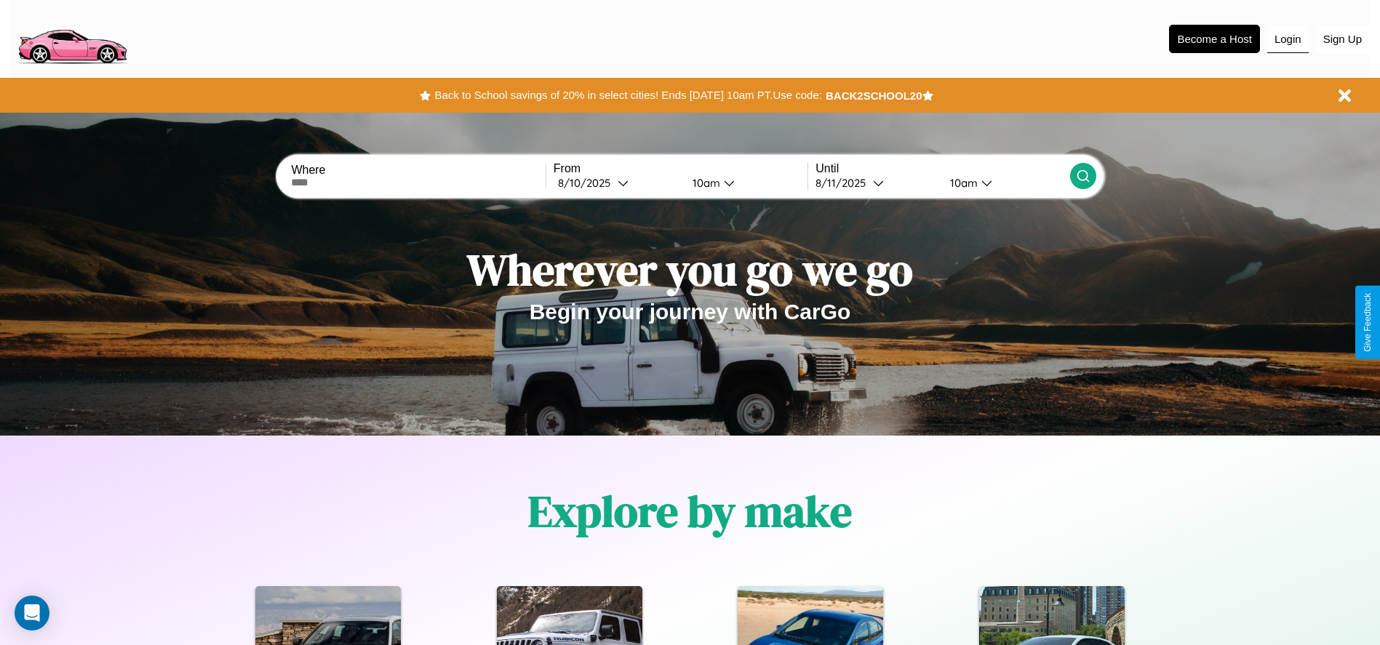
click at [1287, 39] on button "Login" at bounding box center [1287, 39] width 41 height 28
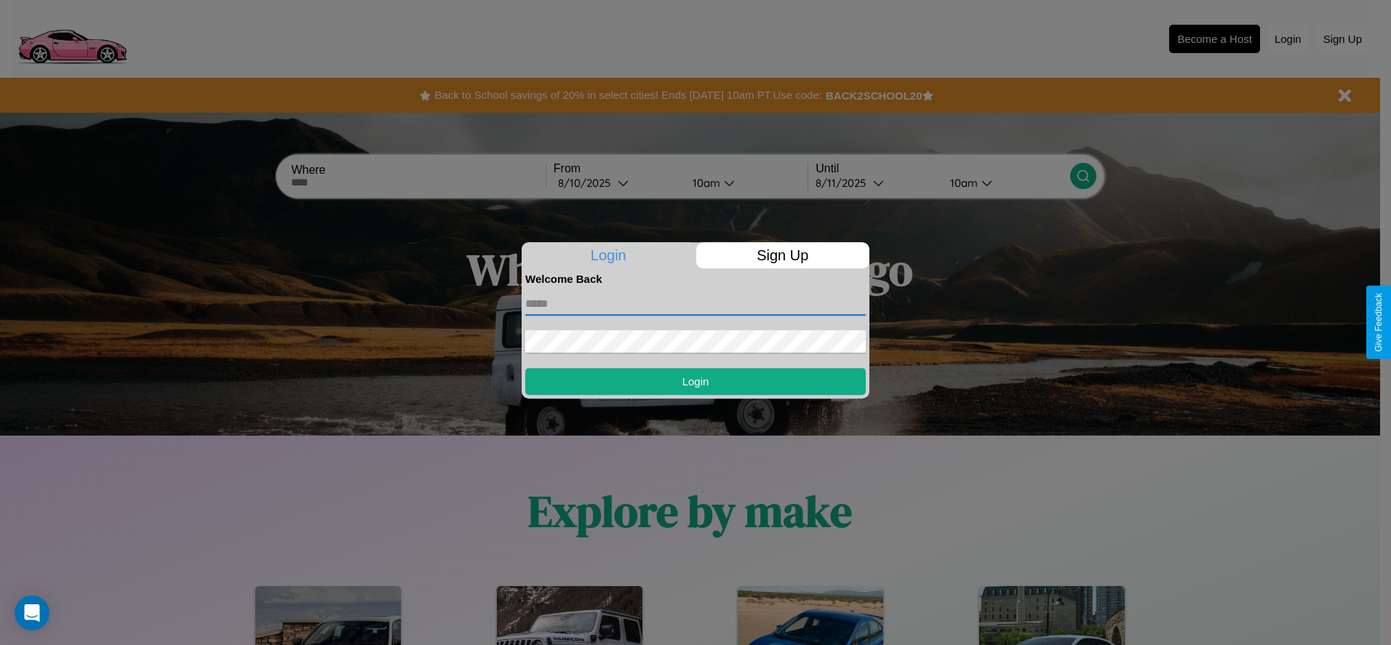
click at [695, 303] on input "text" at bounding box center [695, 303] width 340 height 23
type input "**********"
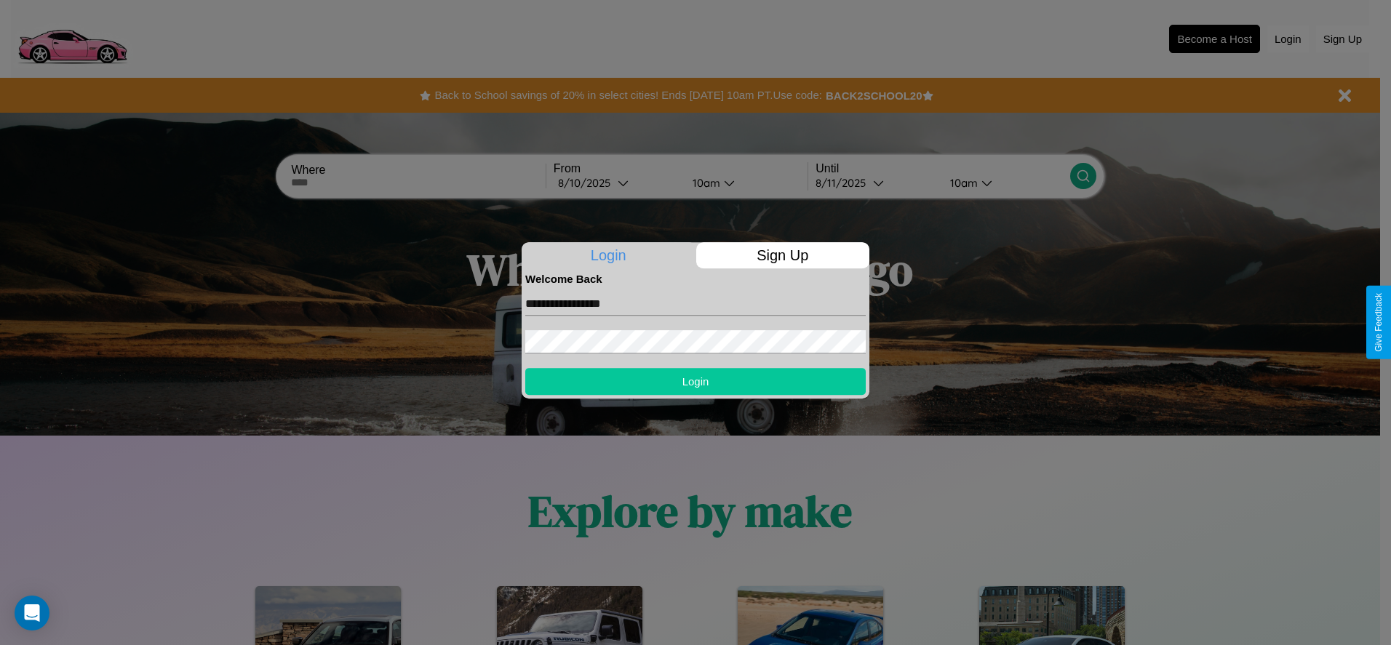
click at [695, 381] on button "Login" at bounding box center [695, 381] width 340 height 27
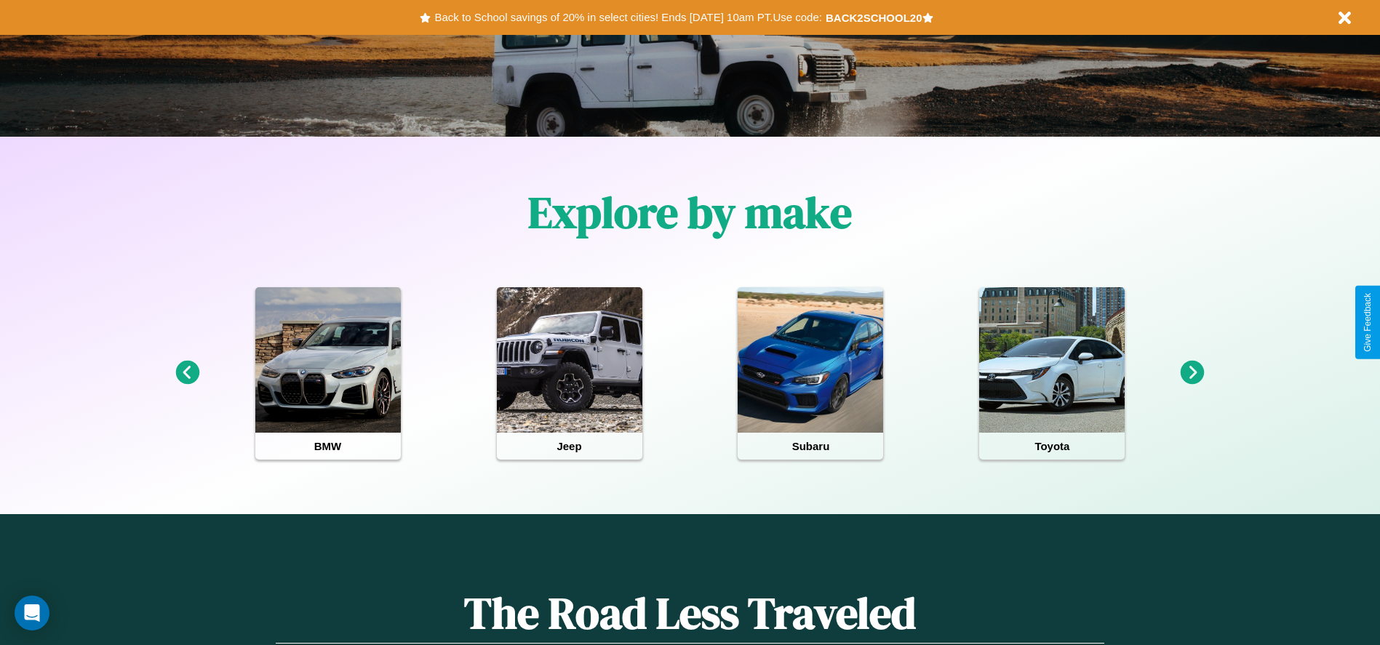
scroll to position [302, 0]
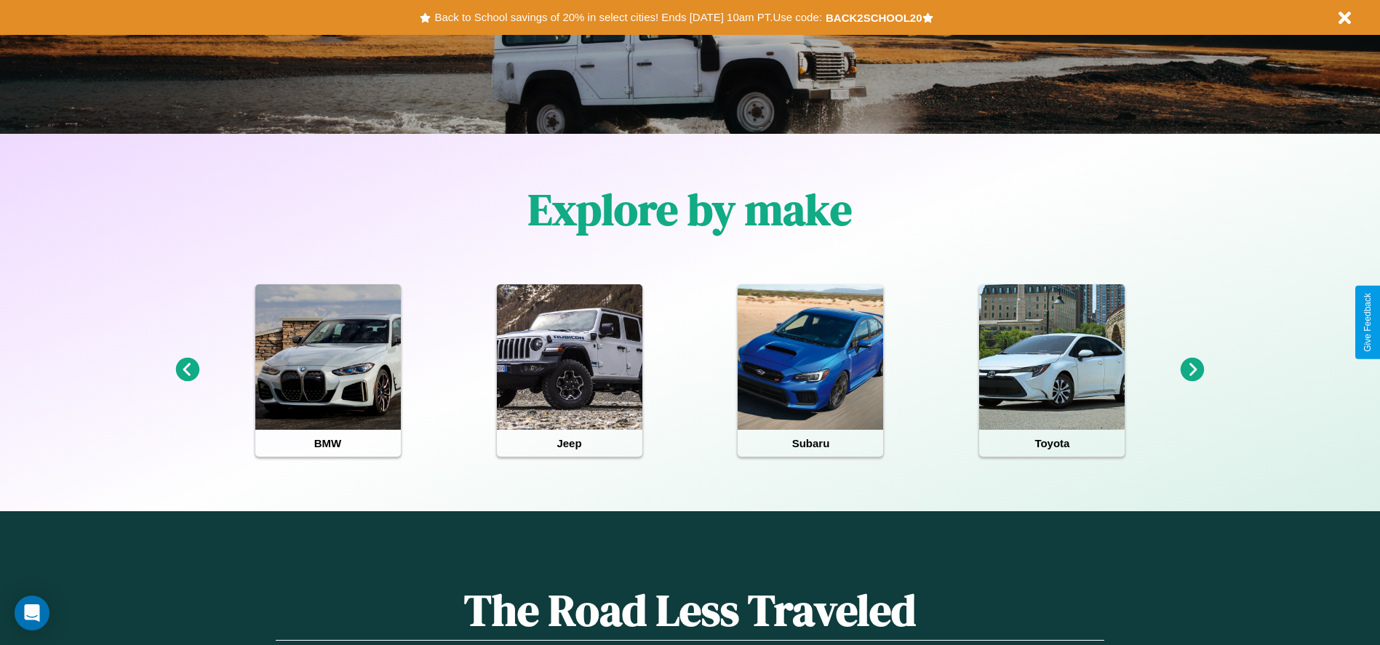
click at [1192, 370] on icon at bounding box center [1192, 370] width 24 height 24
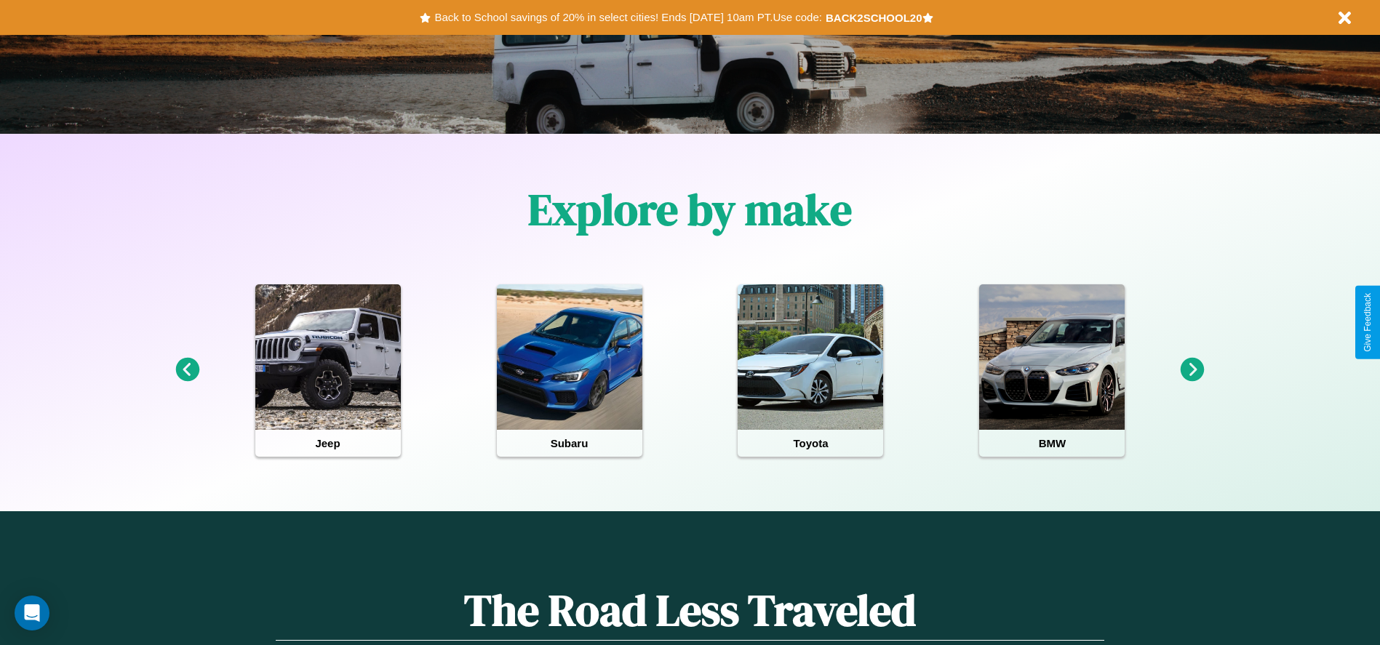
click at [1192, 370] on icon at bounding box center [1192, 370] width 24 height 24
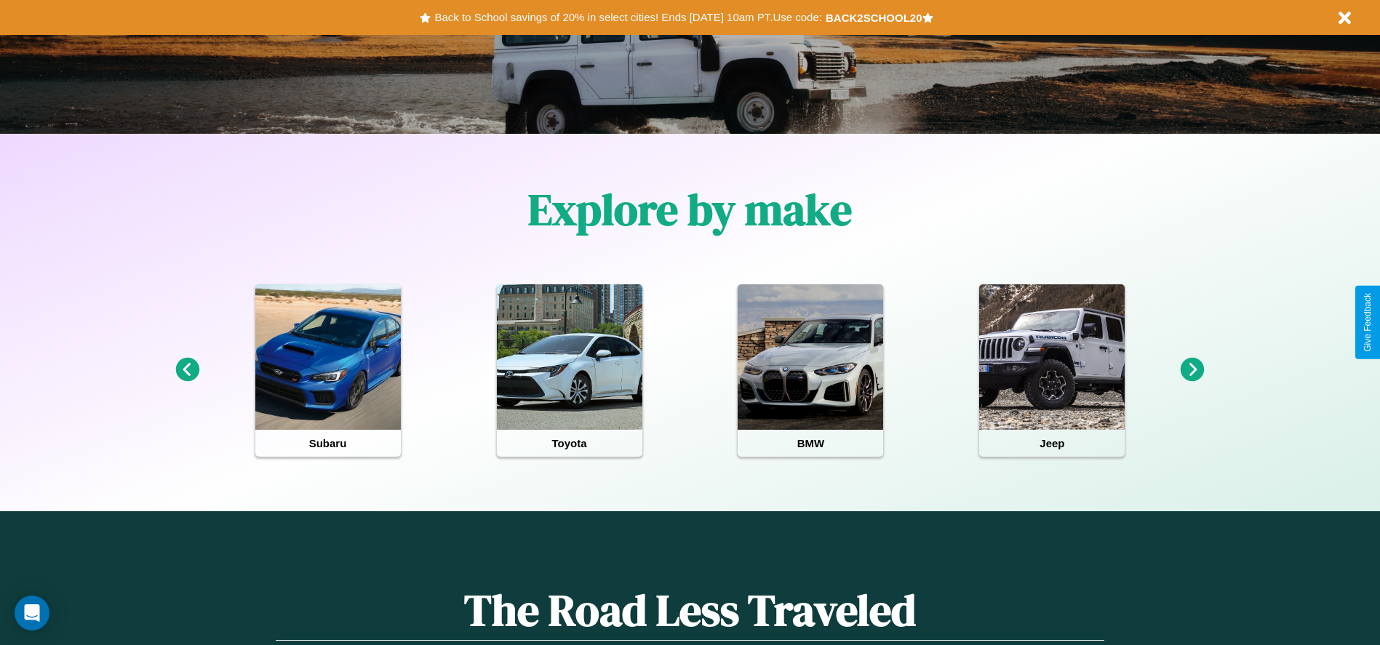
click at [187, 370] on icon at bounding box center [187, 370] width 24 height 24
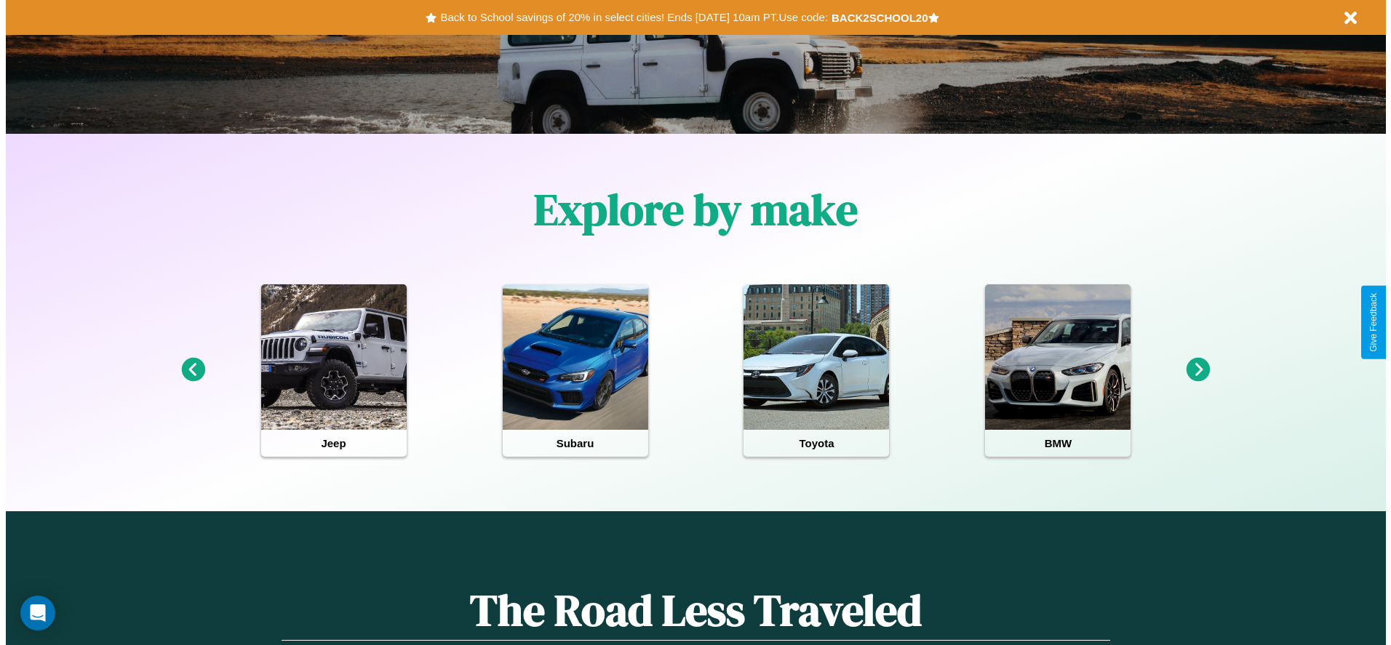
scroll to position [0, 0]
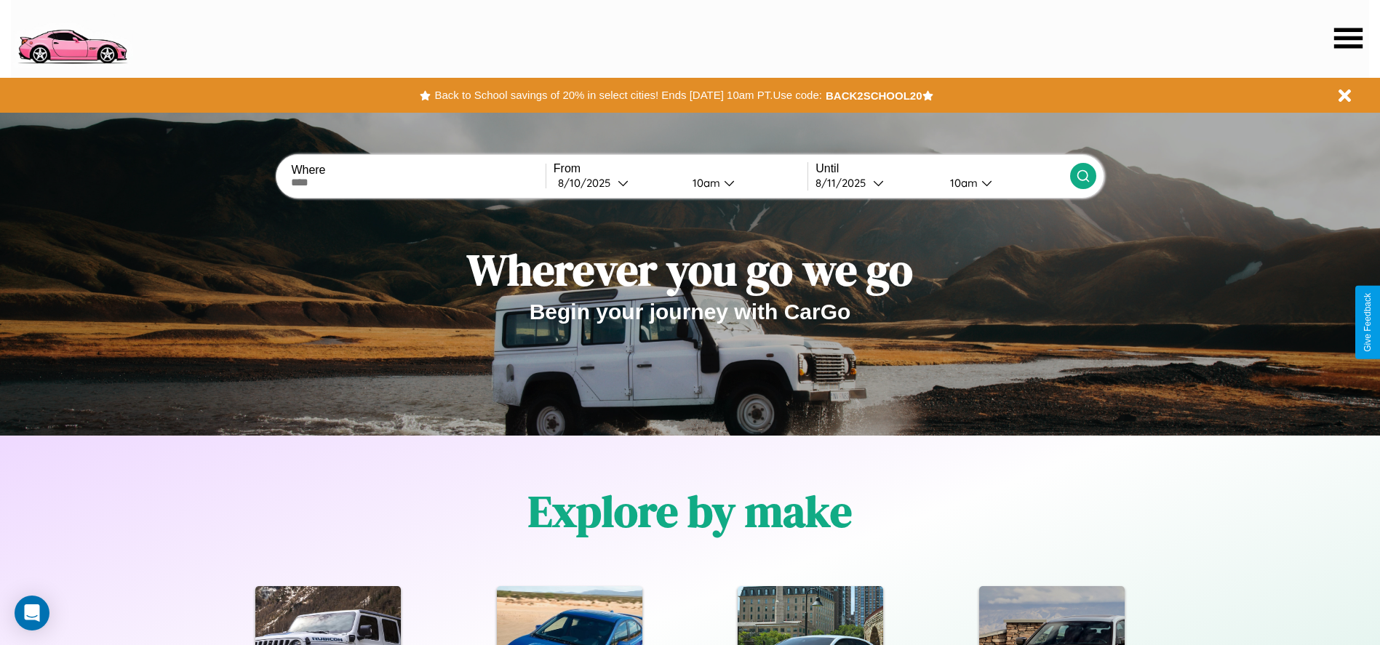
click at [1348, 38] on icon at bounding box center [1348, 38] width 28 height 20
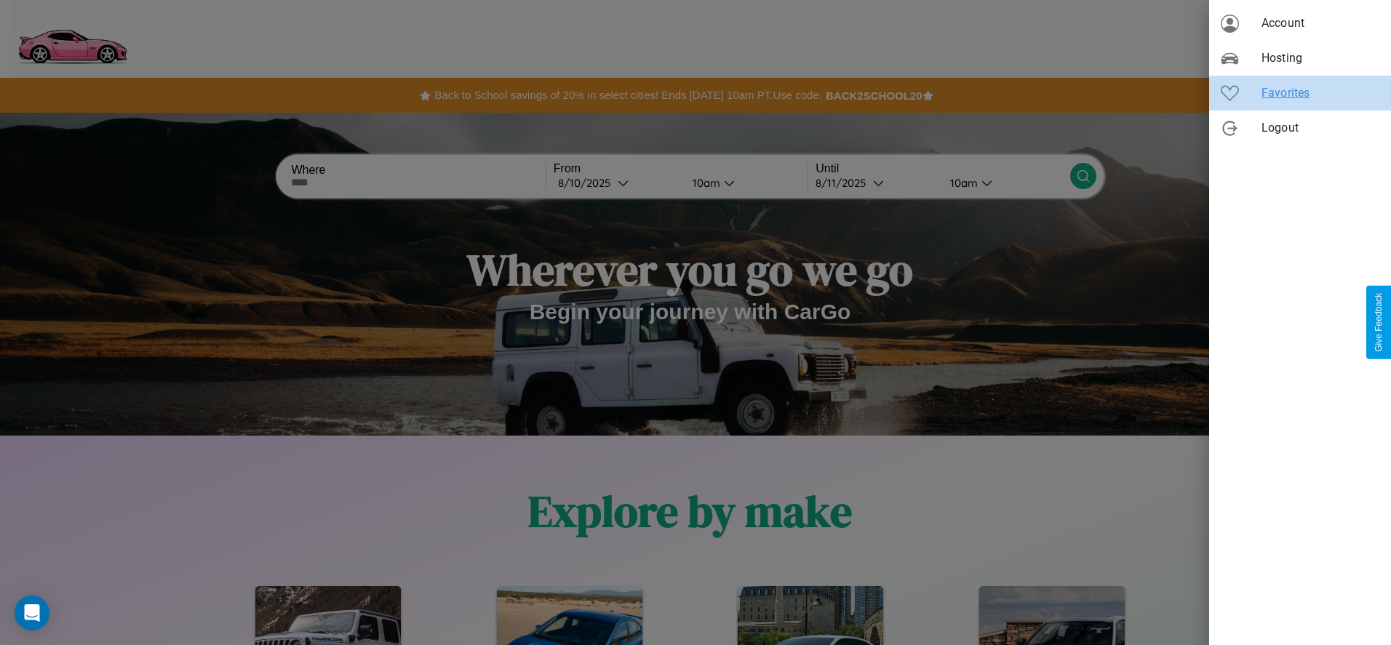
click at [1300, 93] on span "Favorites" at bounding box center [1320, 92] width 118 height 17
